Goal: Information Seeking & Learning: Learn about a topic

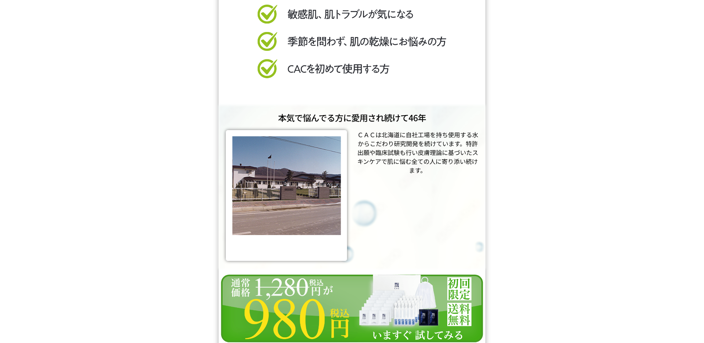
scroll to position [8954, 0]
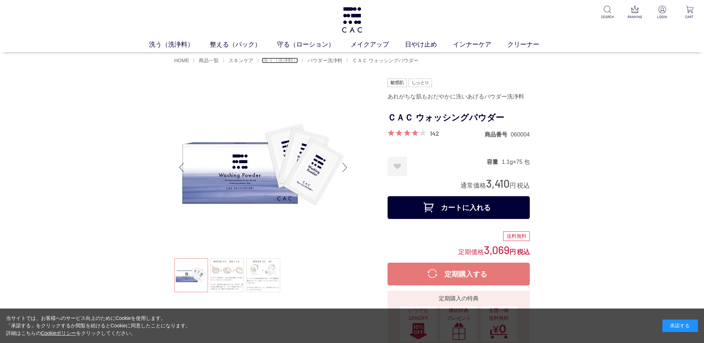
click at [270, 61] on span "洗う（洗浄料）" at bounding box center [280, 61] width 35 height 6
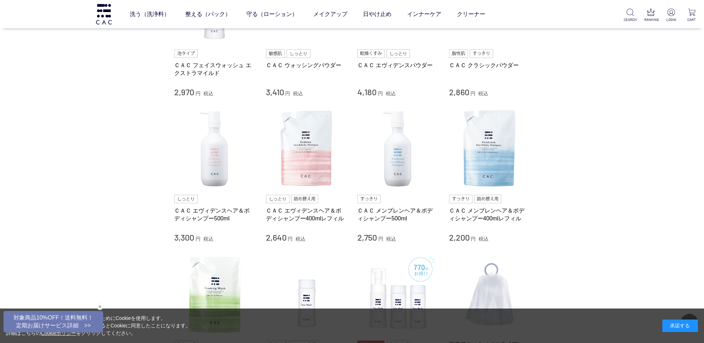
scroll to position [224, 0]
click at [216, 155] on img at bounding box center [214, 148] width 81 height 81
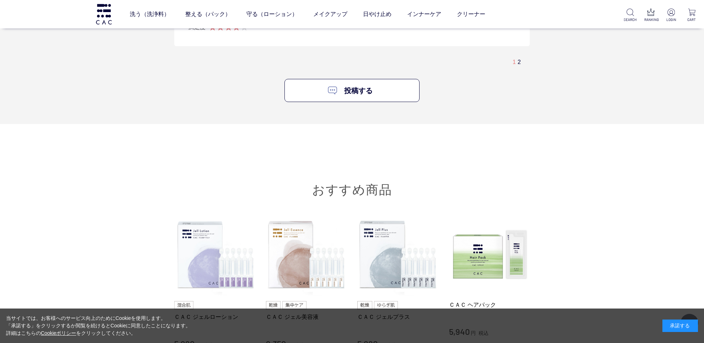
scroll to position [2095, 0]
